Goal: Information Seeking & Learning: Learn about a topic

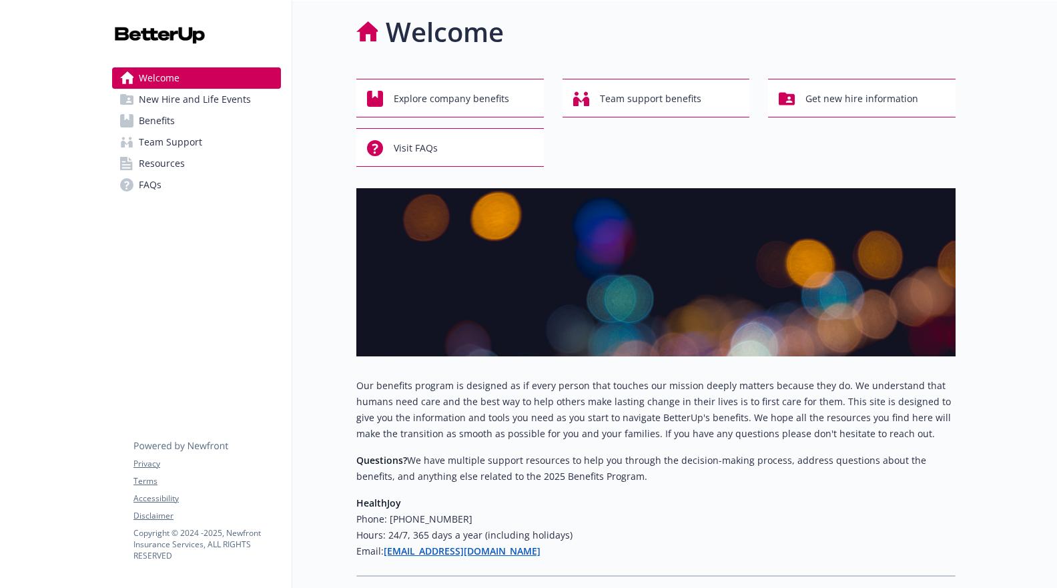
scroll to position [5, 0]
click at [189, 115] on link "Benefits" at bounding box center [196, 120] width 169 height 21
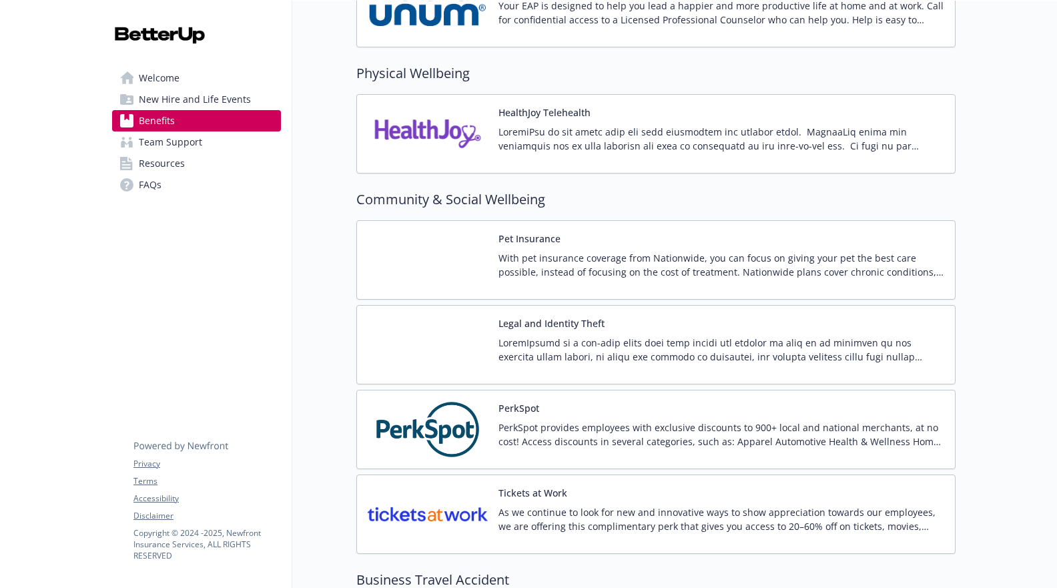
scroll to position [2997, 0]
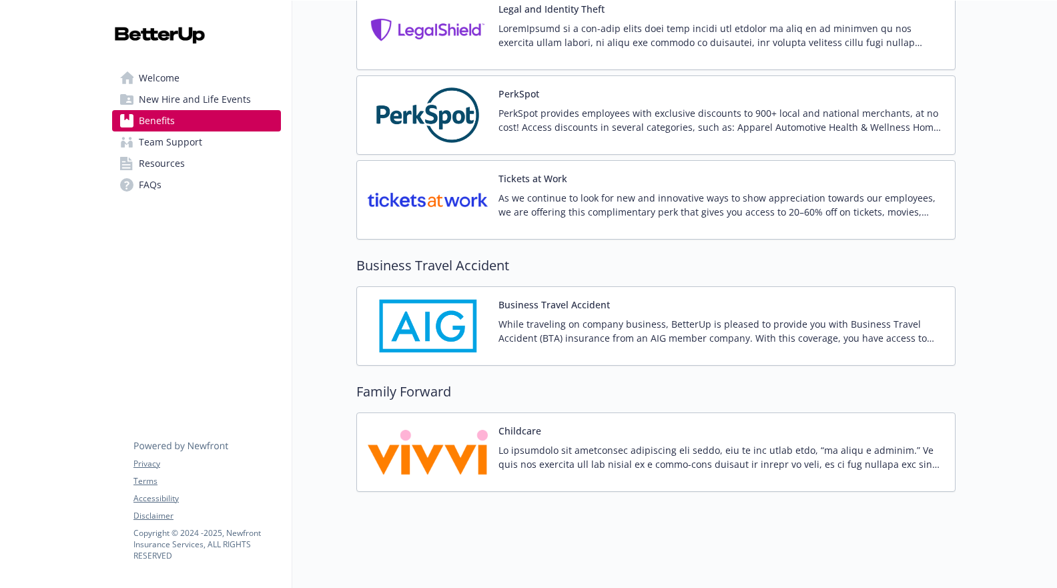
click at [166, 149] on span "Team Support" at bounding box center [170, 141] width 63 height 21
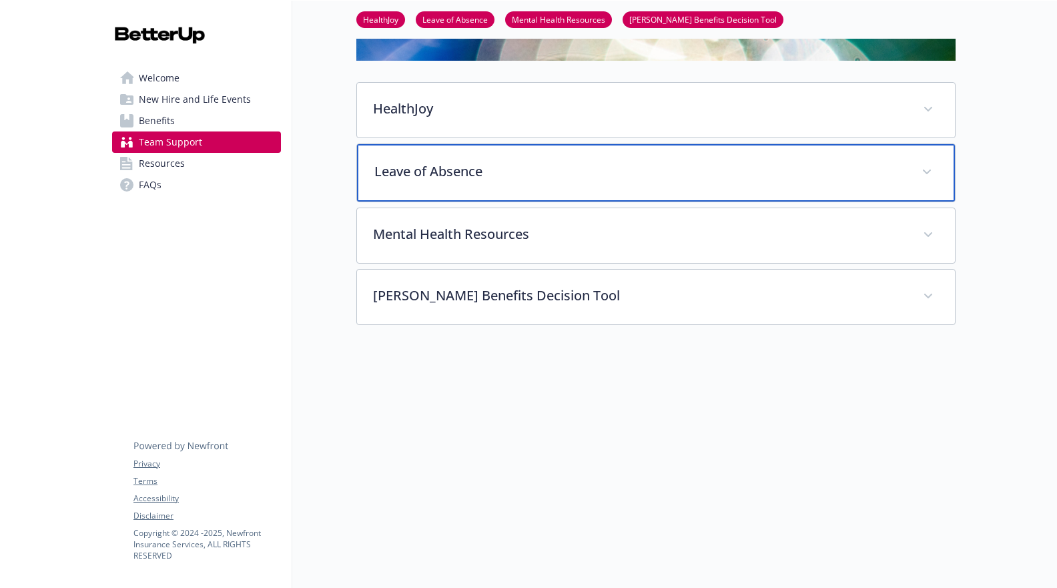
scroll to position [254, 0]
click at [575, 162] on p "Leave of Absence" at bounding box center [639, 171] width 531 height 20
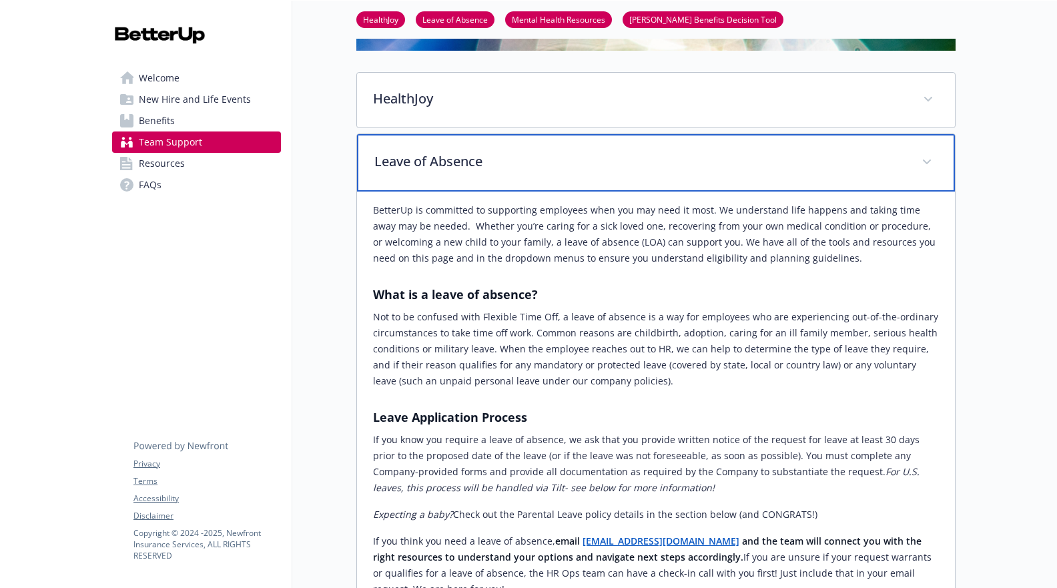
click at [575, 162] on p "Leave of Absence" at bounding box center [639, 161] width 531 height 20
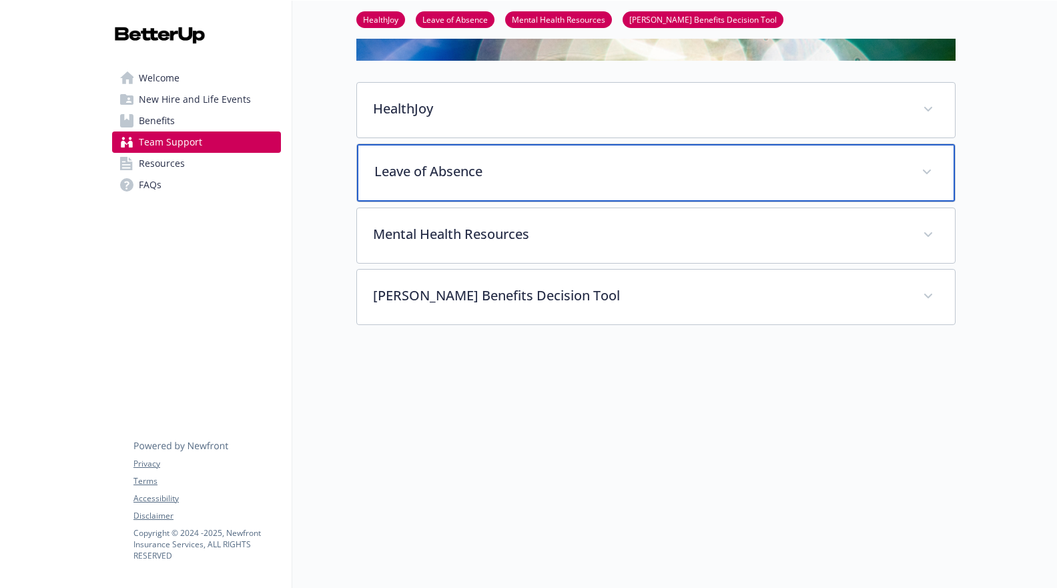
scroll to position [252, 0]
drag, startPoint x: 516, startPoint y: 165, endPoint x: 512, endPoint y: 222, distance: 56.9
click at [516, 165] on p "Leave of Absence" at bounding box center [639, 171] width 531 height 20
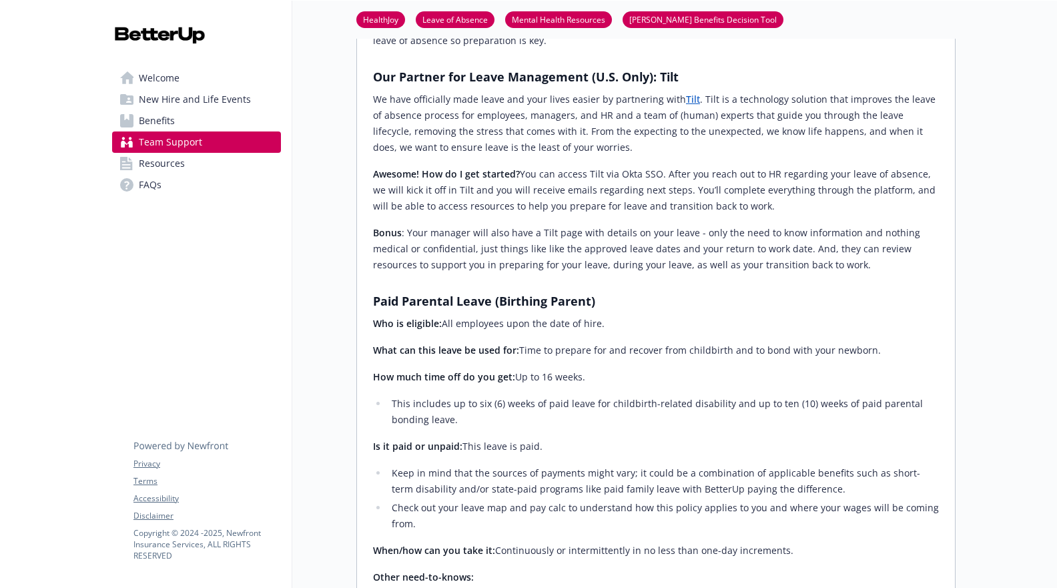
scroll to position [979, 0]
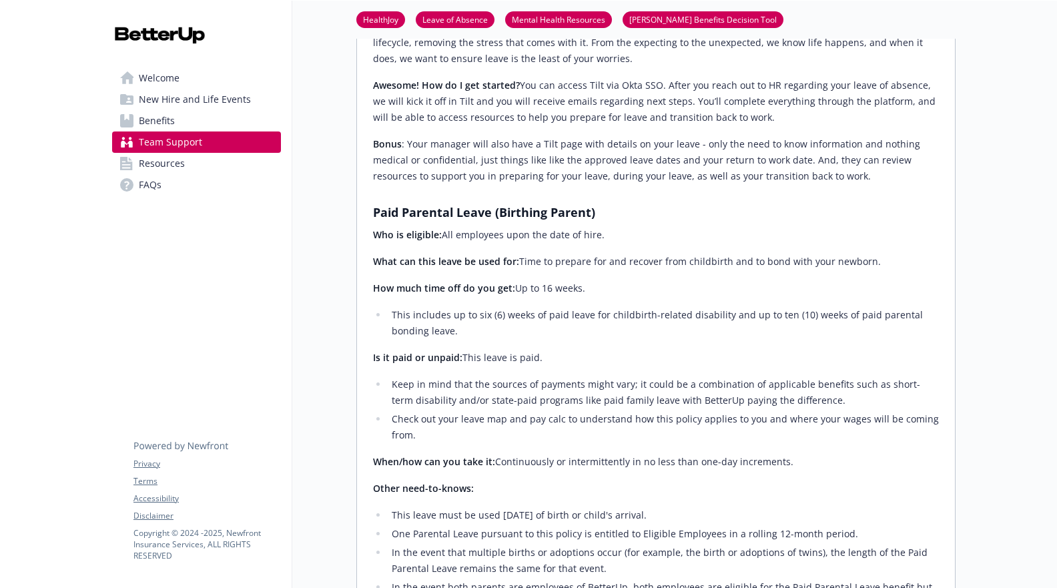
click at [542, 280] on p "How much time off do you get: Up to 16 weeks." at bounding box center [656, 288] width 566 height 16
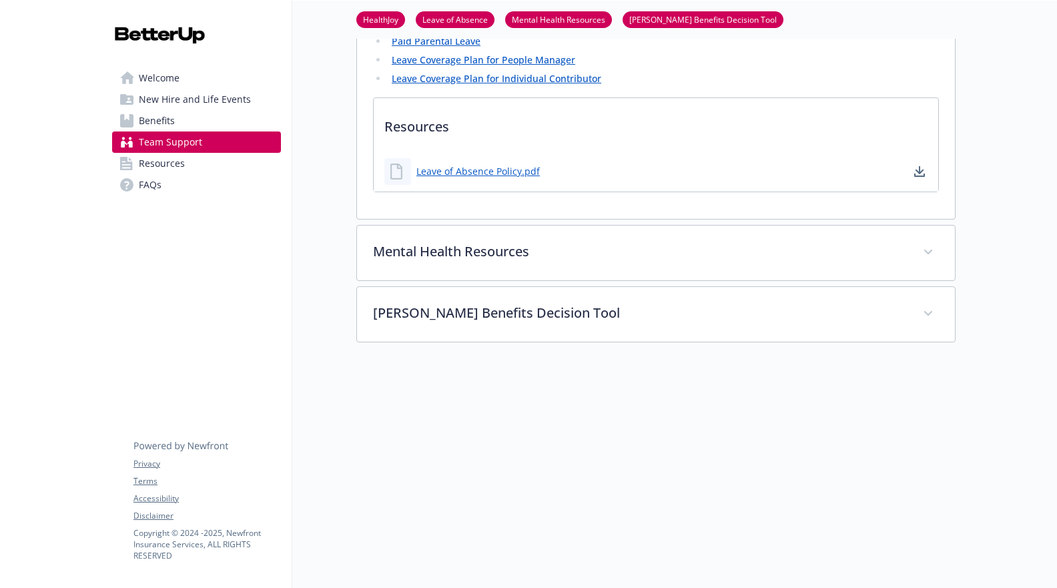
scroll to position [2088, 0]
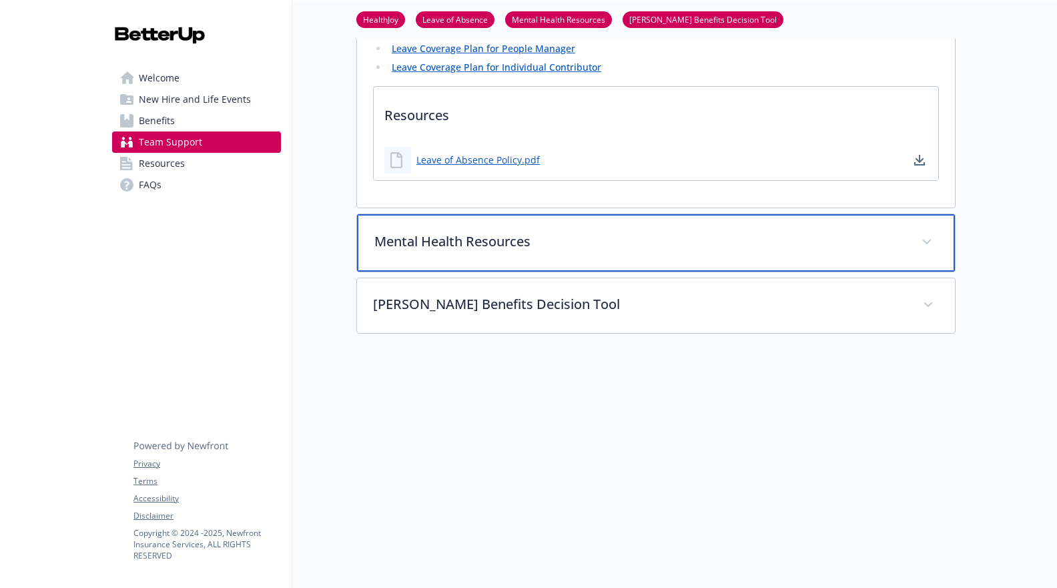
click at [543, 232] on p "Mental Health Resources" at bounding box center [639, 242] width 531 height 20
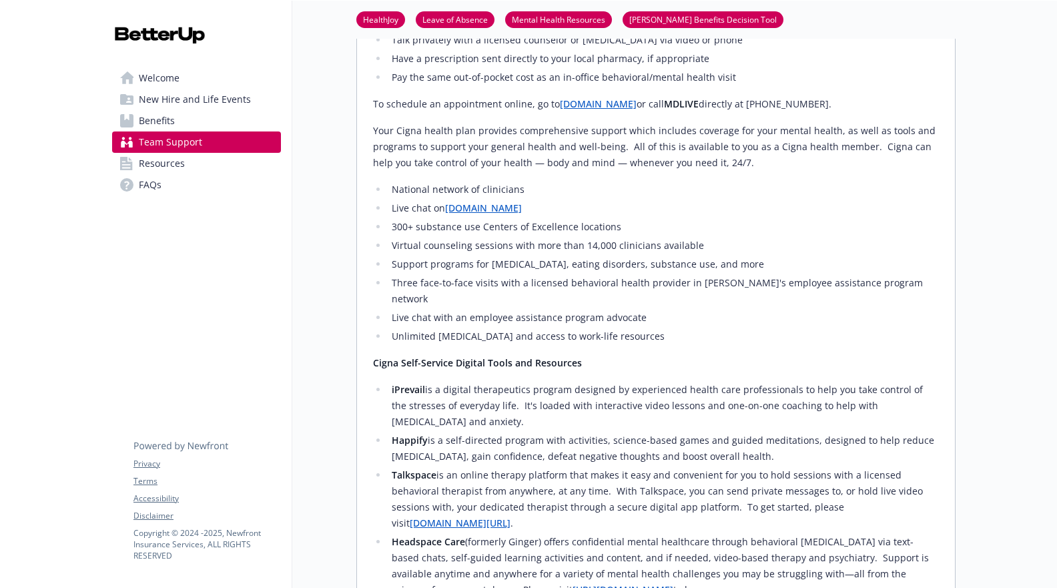
scroll to position [2804, 0]
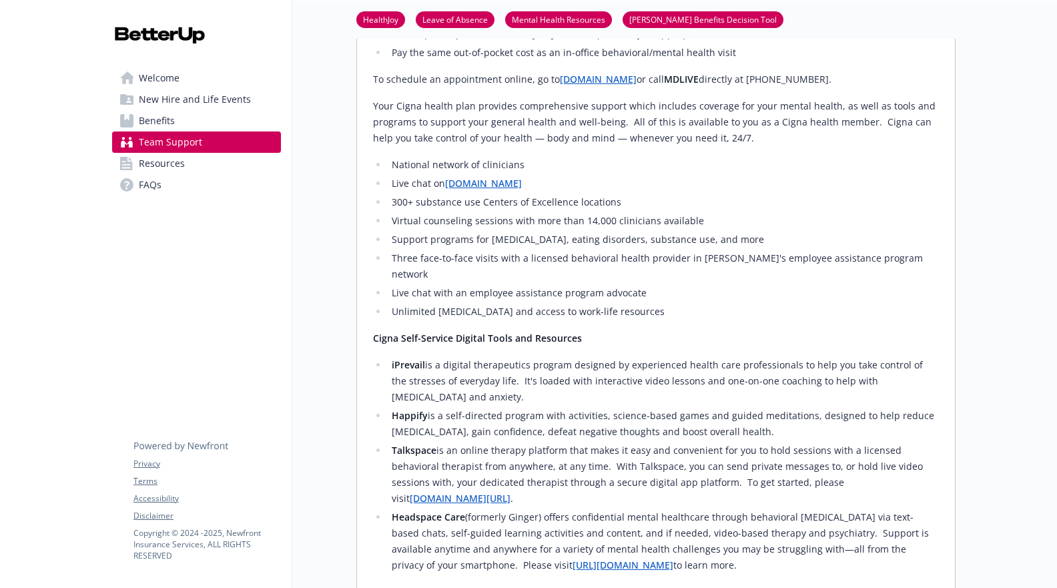
click at [217, 164] on link "Resources" at bounding box center [196, 163] width 169 height 21
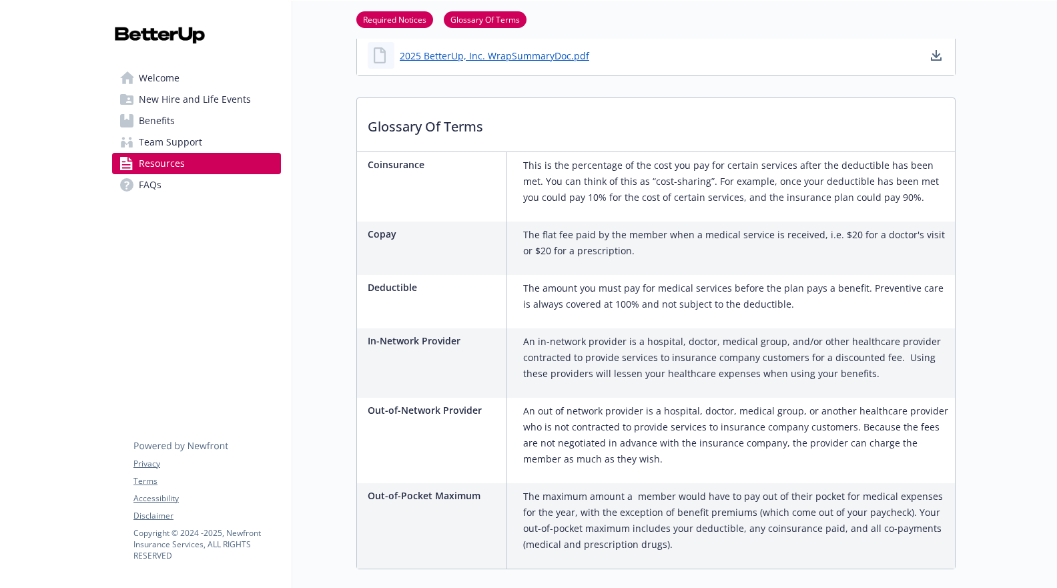
scroll to position [1254, 0]
